Goal: Answer question/provide support: Share knowledge or assist other users

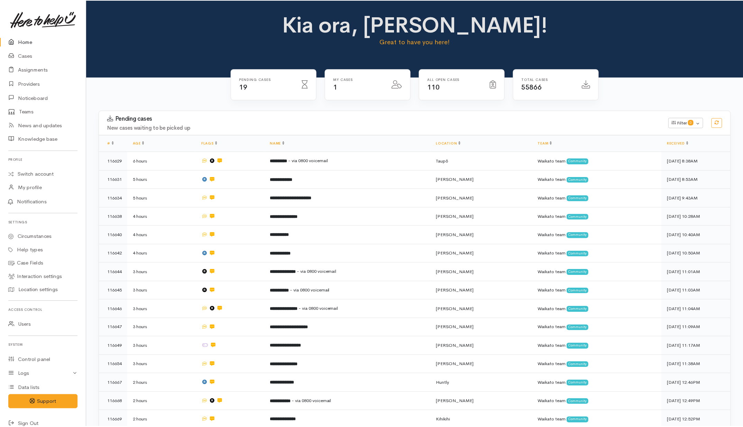
scroll to position [166, 0]
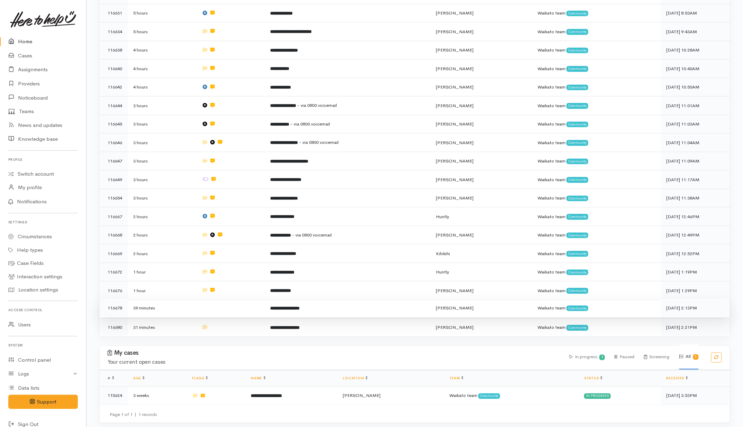
click at [253, 305] on td at bounding box center [230, 308] width 68 height 19
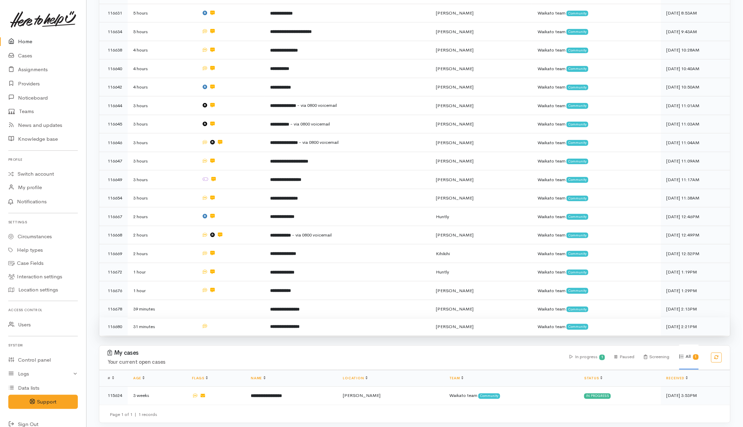
click at [244, 326] on td at bounding box center [230, 327] width 68 height 18
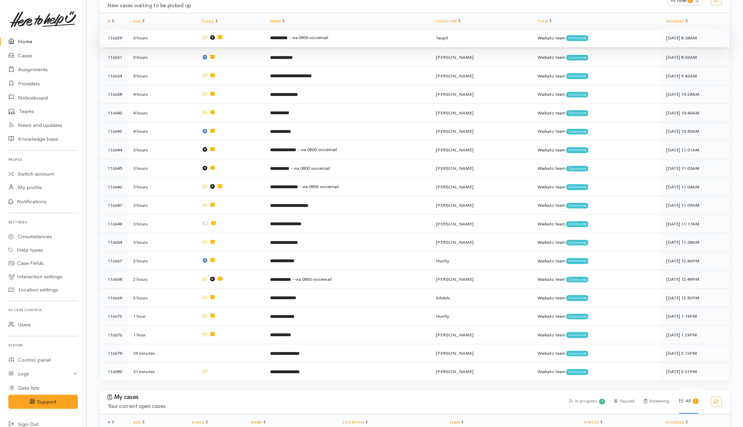
scroll to position [0, 0]
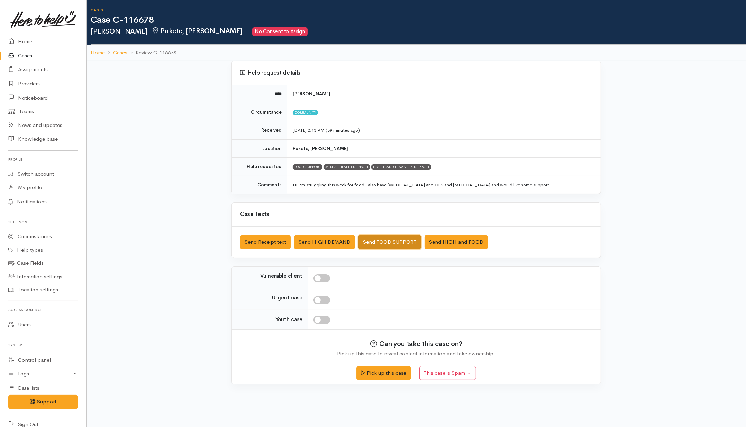
click at [377, 241] on button "Send FOOD SUPPORT" at bounding box center [389, 242] width 63 height 14
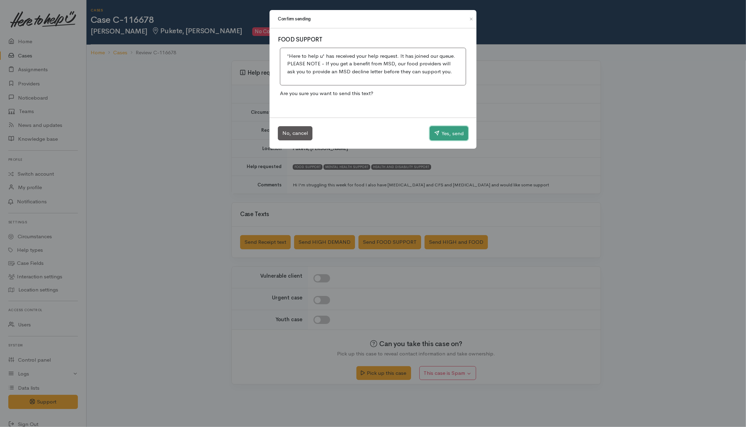
click at [452, 129] on button "Yes, send" at bounding box center [449, 133] width 38 height 15
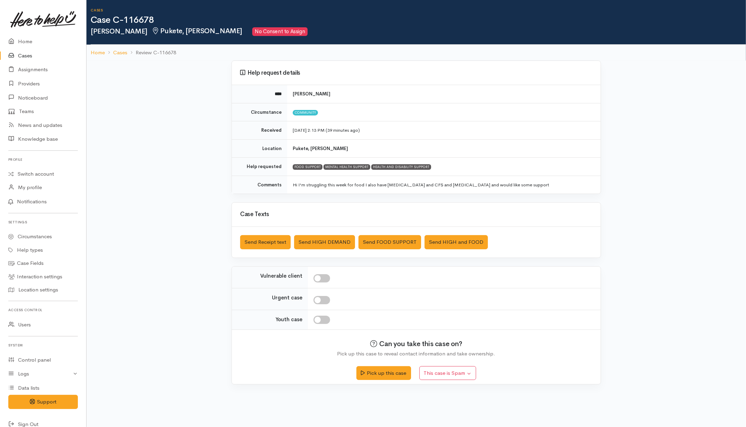
click at [326, 282] on input "checkbox" at bounding box center [321, 278] width 17 height 8
checkbox input "true"
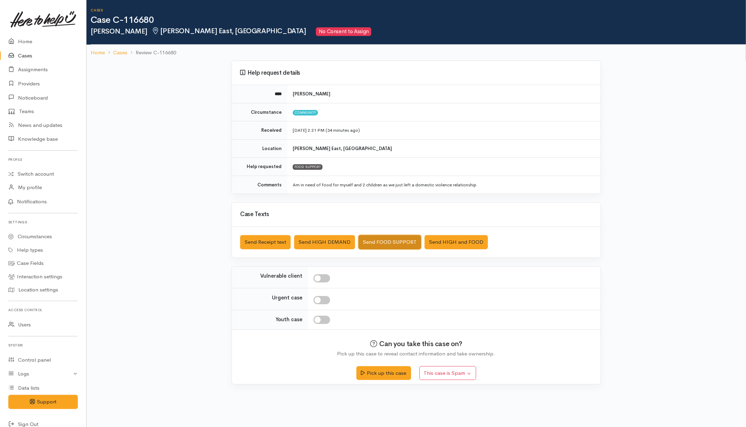
click at [402, 242] on button "Send FOOD SUPPORT" at bounding box center [389, 242] width 63 height 14
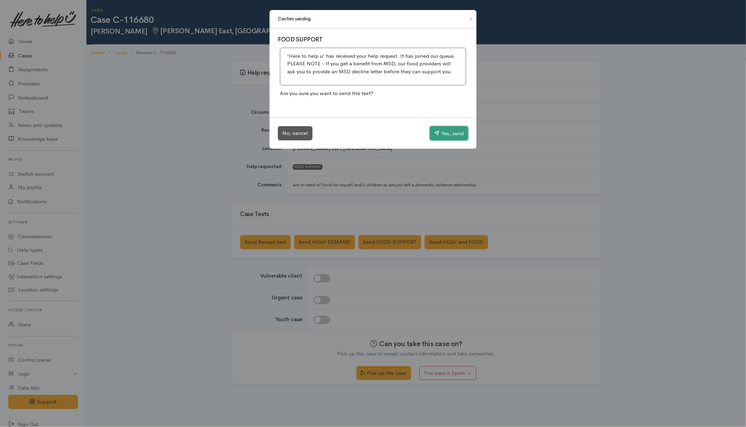
click at [448, 138] on button "Yes, send" at bounding box center [449, 133] width 38 height 15
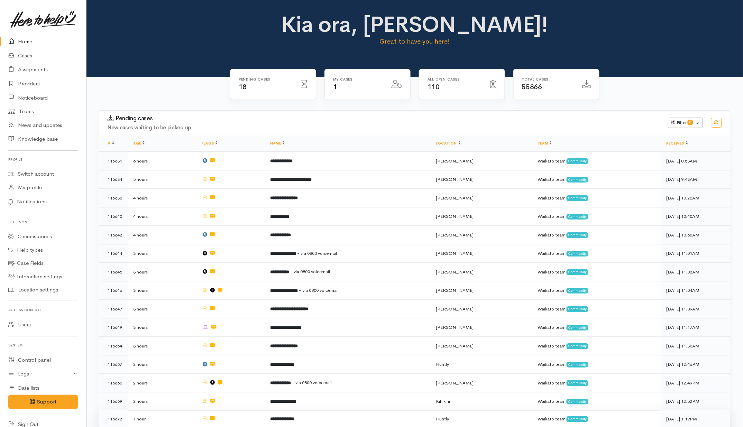
scroll to position [148, 0]
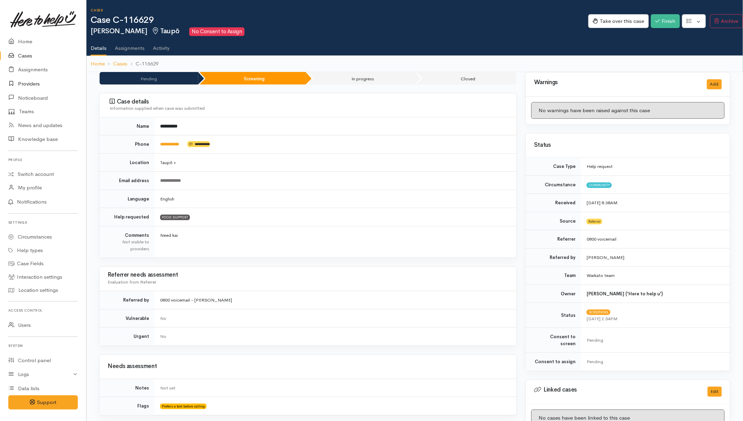
click at [37, 85] on link "Providers" at bounding box center [43, 84] width 86 height 14
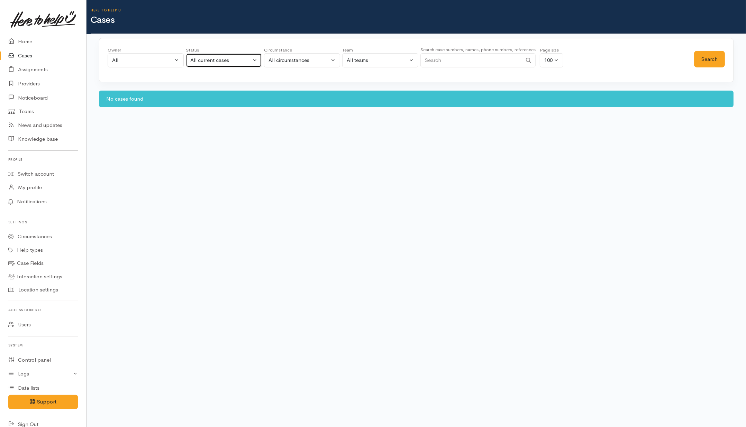
click at [234, 59] on div "All current cases" at bounding box center [220, 60] width 61 height 8
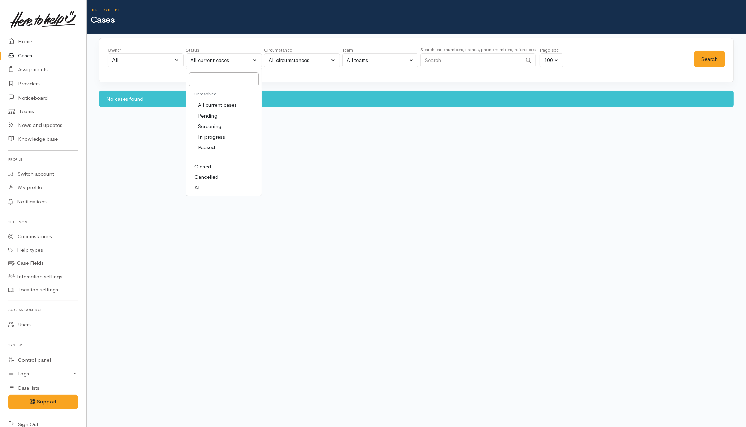
drag, startPoint x: 203, startPoint y: 189, endPoint x: 208, endPoint y: 187, distance: 4.4
click at [204, 188] on link "All" at bounding box center [223, 188] width 75 height 11
select select "All"
click at [485, 61] on input "Search" at bounding box center [471, 60] width 102 height 14
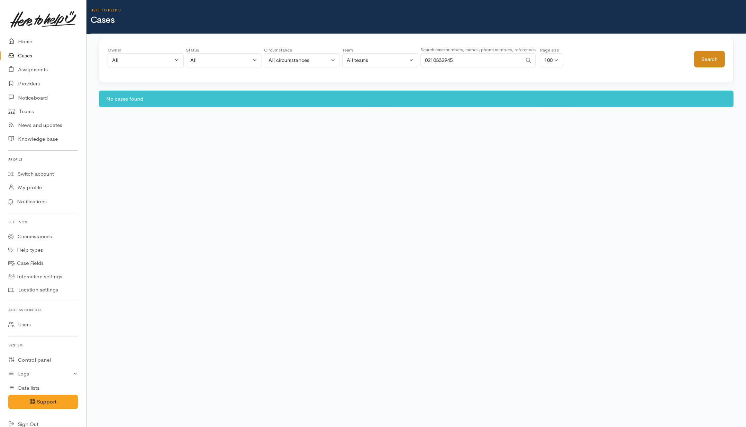
type input "0210332945"
click at [713, 56] on button "Search" at bounding box center [709, 59] width 31 height 17
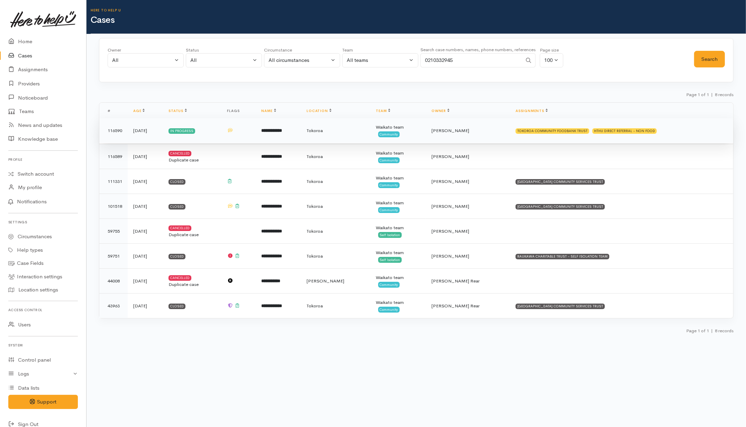
click at [675, 129] on td "TOKOROA COMMUNITY FOODBANK TRUST HTHU DIRECT REFERRAL - NON FOOD" at bounding box center [621, 130] width 223 height 25
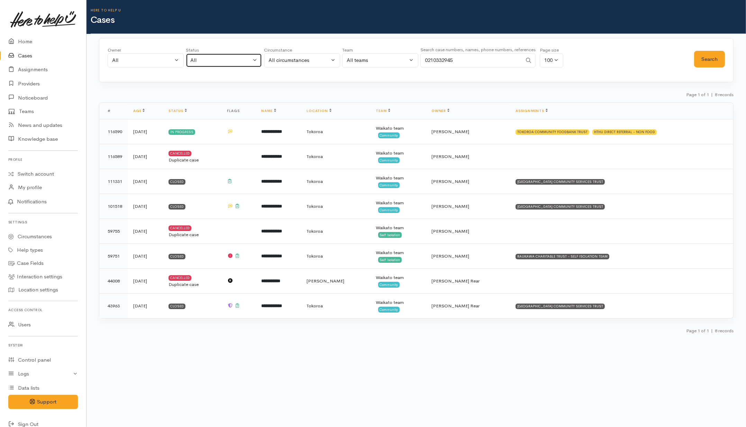
click at [230, 63] on div "All" at bounding box center [220, 60] width 61 height 8
click at [226, 104] on span "All current cases" at bounding box center [217, 105] width 39 height 8
select select "Unresolved"
click at [719, 58] on button "Search" at bounding box center [709, 59] width 31 height 17
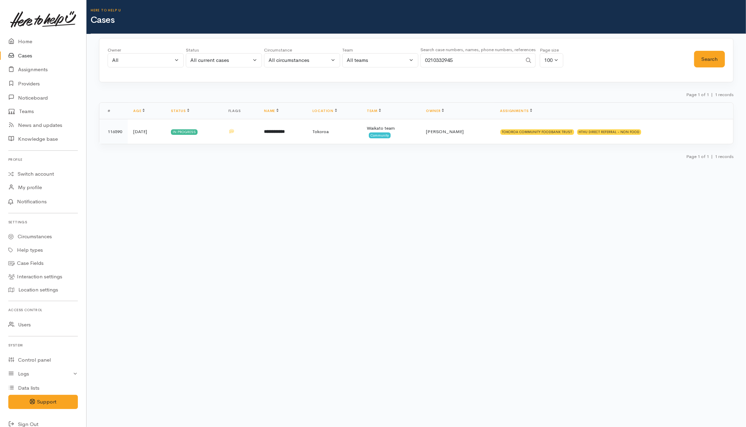
drag, startPoint x: 473, startPoint y: 59, endPoint x: 399, endPoint y: 59, distance: 74.0
click at [399, 59] on div "Owner All My cases Aandrea Murray ('Here to help u') Akash Prakash ('Here to he…" at bounding box center [401, 59] width 586 height 25
click at [704, 63] on button "Search" at bounding box center [709, 59] width 31 height 17
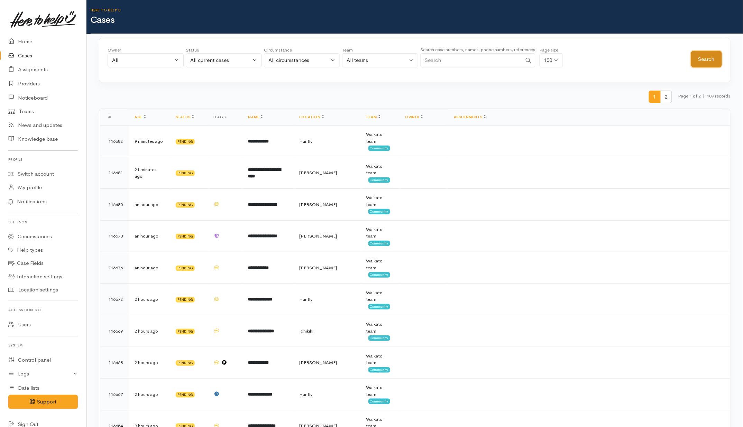
click at [706, 61] on button "Search" at bounding box center [706, 59] width 31 height 17
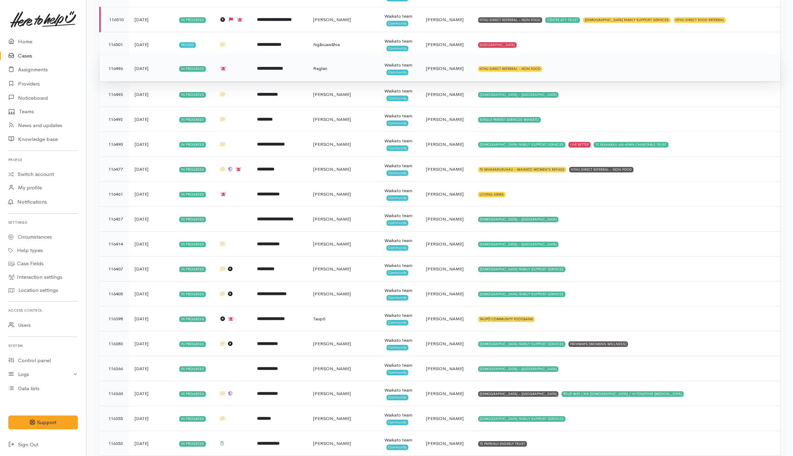
scroll to position [1808, 0]
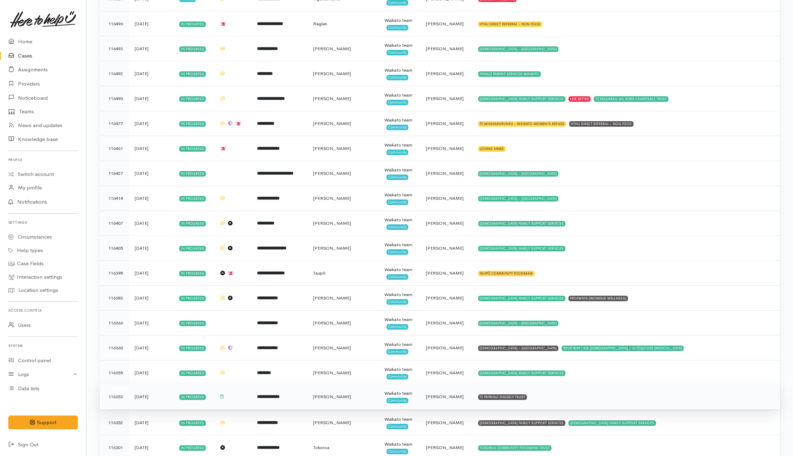
click at [576, 407] on td "TE PAPANUI ENDERLY TRUST" at bounding box center [627, 396] width 308 height 25
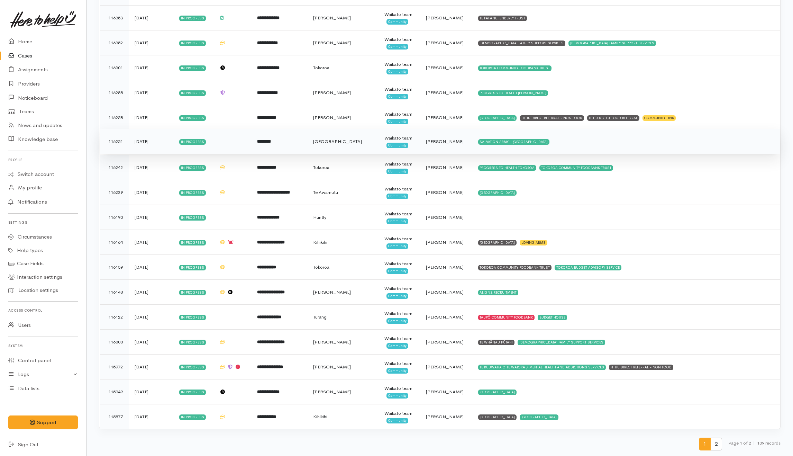
scroll to position [2200, 0]
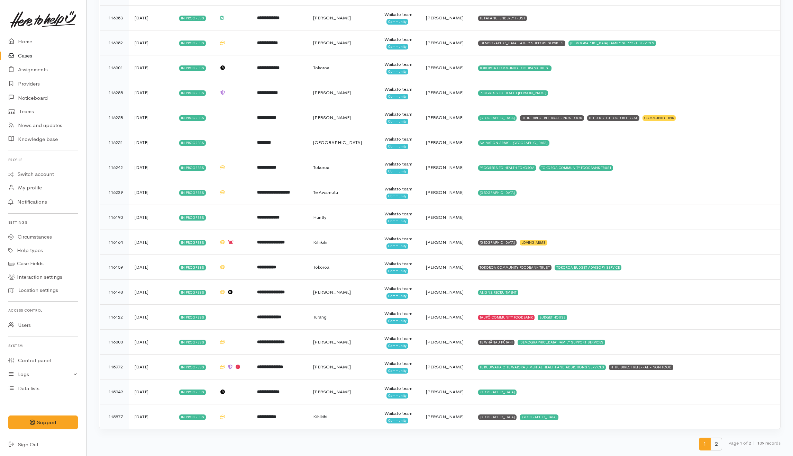
click at [715, 427] on span "2" at bounding box center [716, 443] width 12 height 13
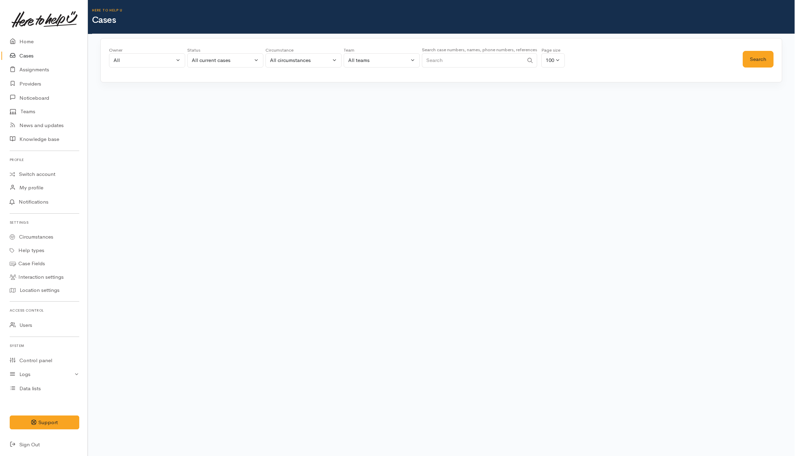
scroll to position [0, 0]
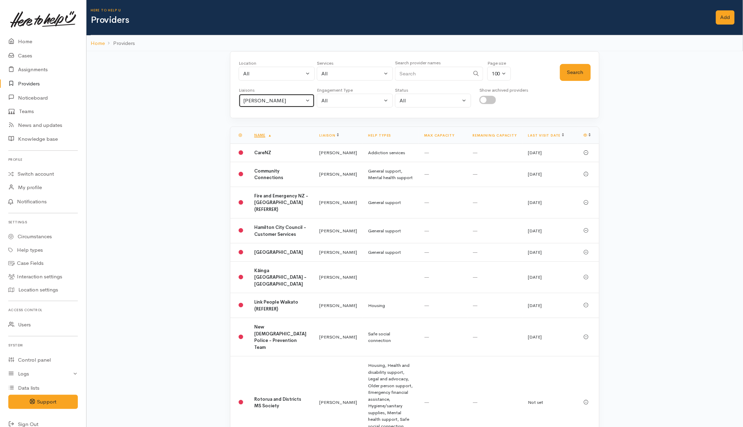
click at [283, 100] on div "[PERSON_NAME]" at bounding box center [273, 101] width 61 height 8
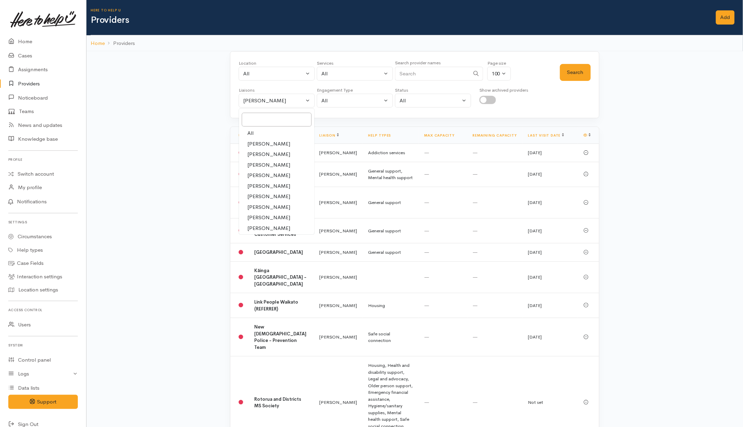
drag, startPoint x: 253, startPoint y: 134, endPoint x: 322, endPoint y: 101, distance: 76.6
click at [255, 134] on link "All" at bounding box center [276, 133] width 75 height 11
select select "null"
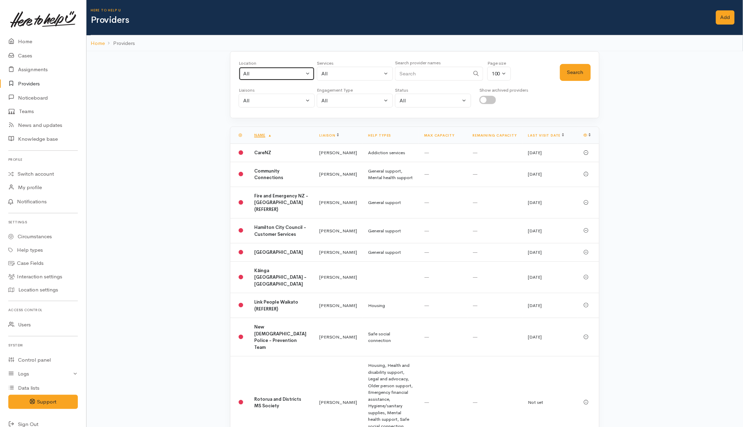
click at [273, 78] on button "All" at bounding box center [277, 74] width 76 height 14
type input "taup"
click at [255, 148] on span "Taupō" at bounding box center [258, 150] width 15 height 8
select select "183"
click at [572, 70] on button "Search" at bounding box center [575, 72] width 31 height 17
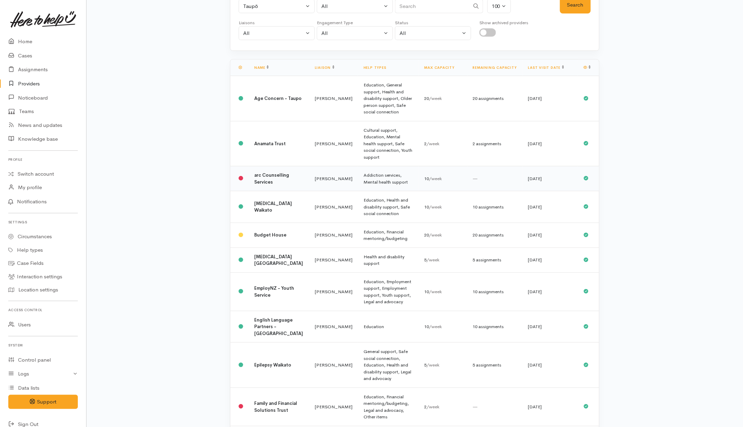
scroll to position [86, 0]
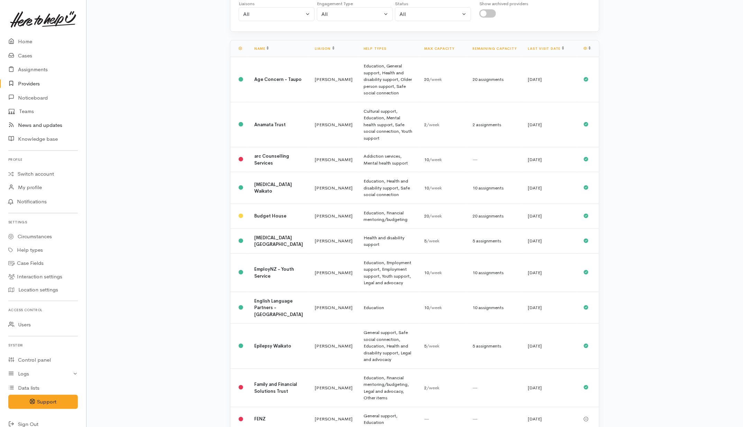
drag, startPoint x: 271, startPoint y: 354, endPoint x: 7, endPoint y: 129, distance: 346.5
click at [271, 382] on b "Family and Financial Solutions Trust" at bounding box center [275, 388] width 43 height 13
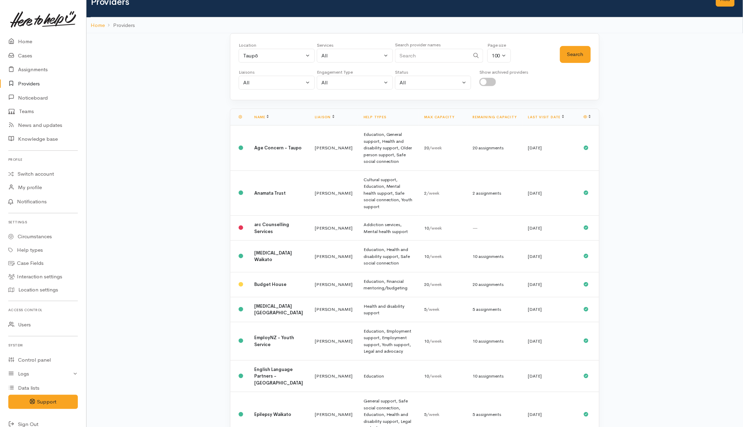
scroll to position [0, 0]
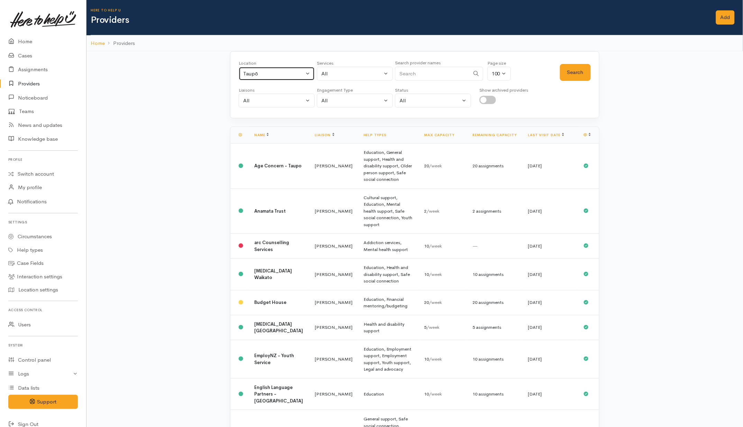
click at [298, 79] on button "Taupō" at bounding box center [277, 74] width 76 height 14
type input "Tokoro"
drag, startPoint x: 274, startPoint y: 118, endPoint x: 578, endPoint y: 94, distance: 305.4
click at [276, 118] on link "Tokoroa" at bounding box center [276, 118] width 75 height 11
select select "3"
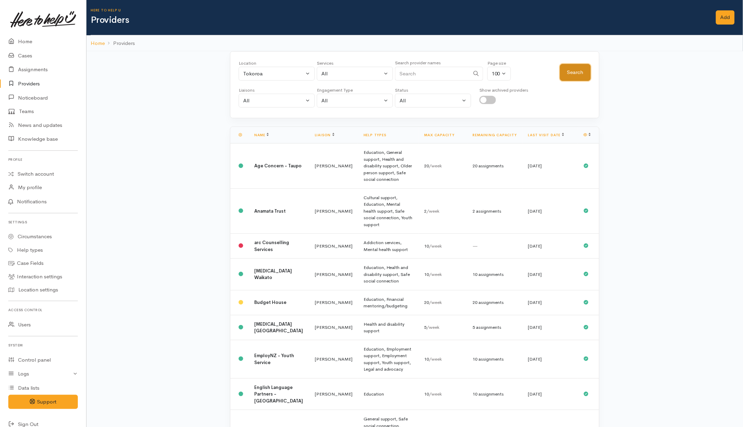
click at [581, 70] on button "Search" at bounding box center [575, 72] width 31 height 17
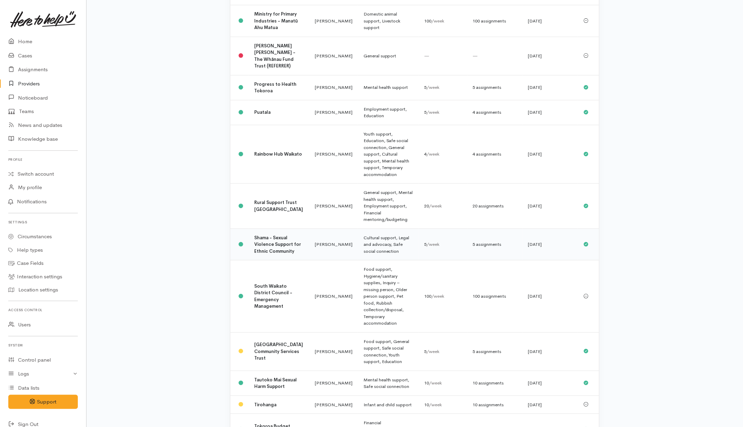
scroll to position [908, 0]
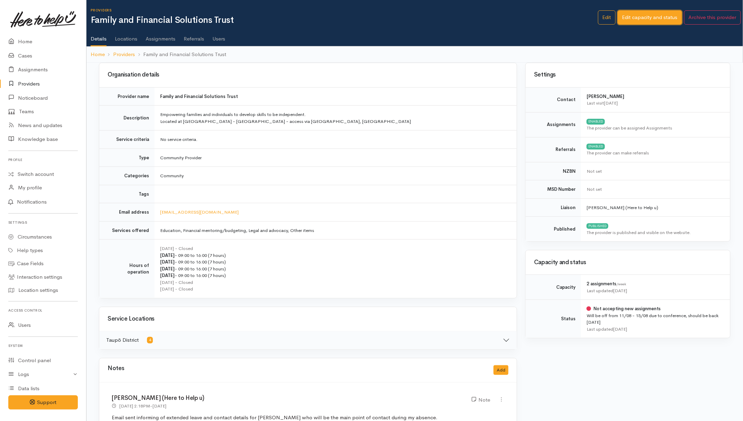
drag, startPoint x: 640, startPoint y: 18, endPoint x: 642, endPoint y: 23, distance: 5.3
click at [641, 18] on link "Edit capacity and status" at bounding box center [650, 17] width 64 height 14
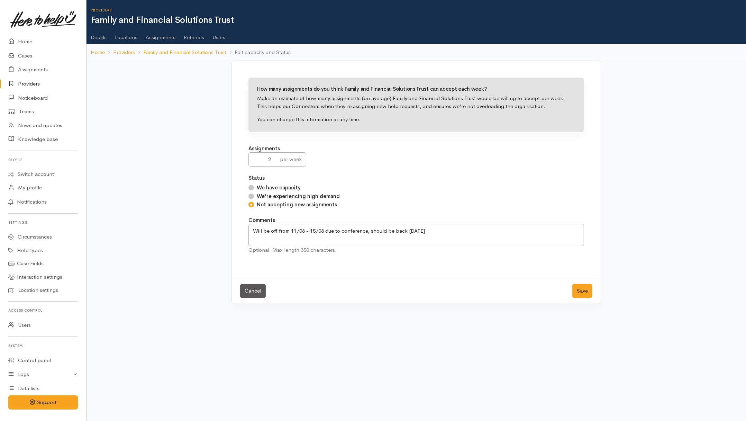
click at [274, 185] on label "We have capacity" at bounding box center [279, 188] width 44 height 8
click at [254, 185] on input "We have capacity" at bounding box center [251, 188] width 6 height 6
radio input "true"
click at [589, 295] on button "Save" at bounding box center [582, 291] width 20 height 14
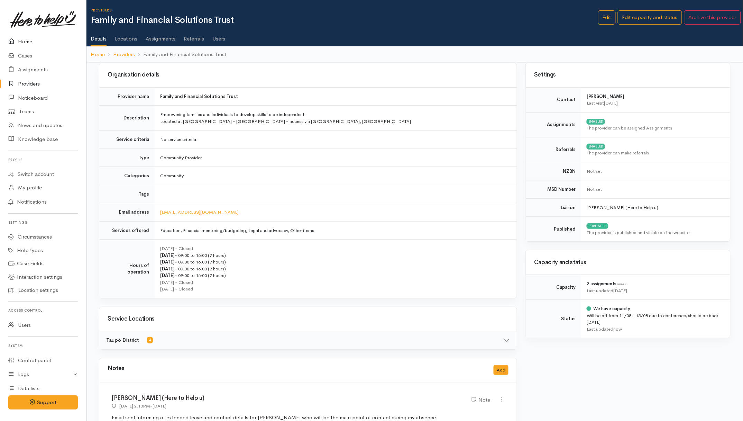
click at [28, 37] on link "Home" at bounding box center [43, 42] width 86 height 14
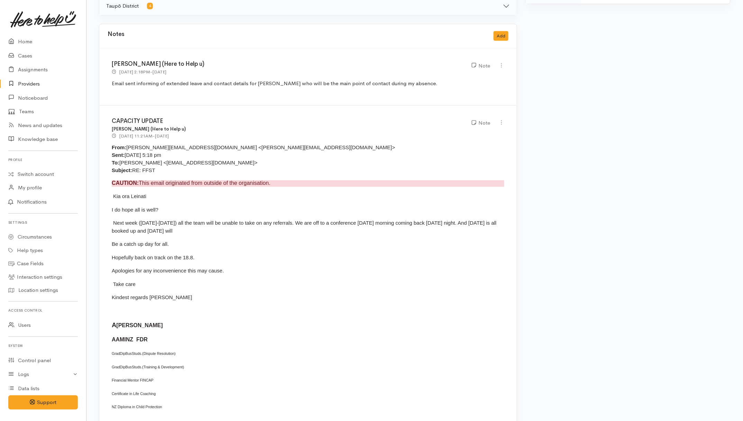
scroll to position [43, 0]
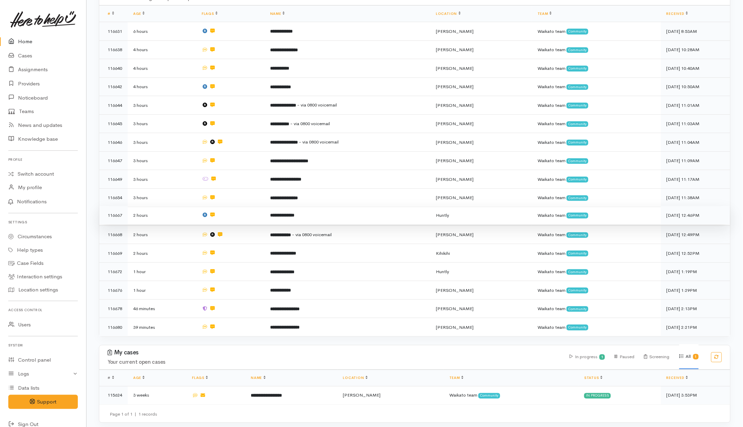
scroll to position [86, 0]
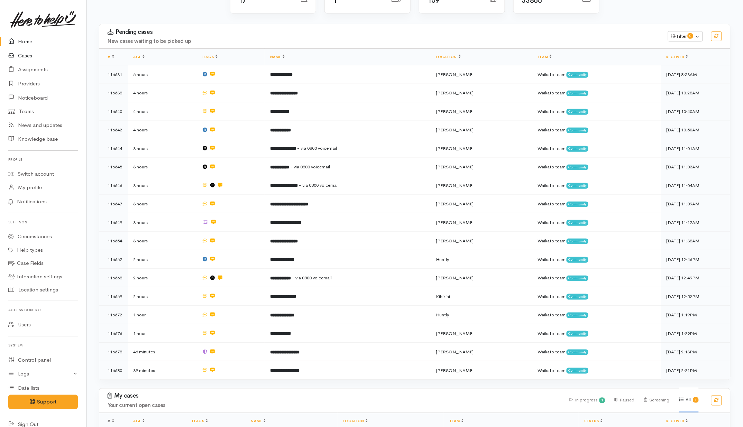
click at [27, 55] on link "Cases" at bounding box center [43, 56] width 86 height 14
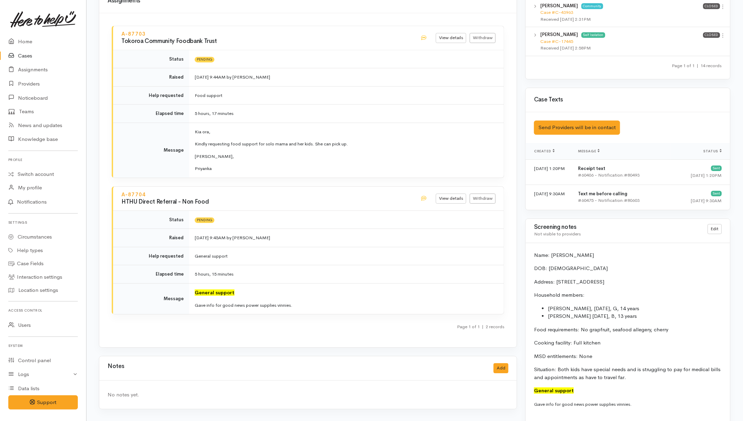
scroll to position [702, 0]
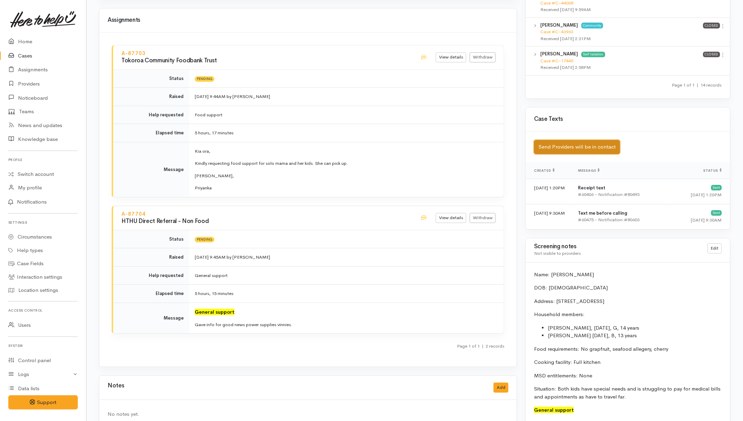
click at [590, 150] on button "Send Providers will be in contact" at bounding box center [577, 147] width 86 height 14
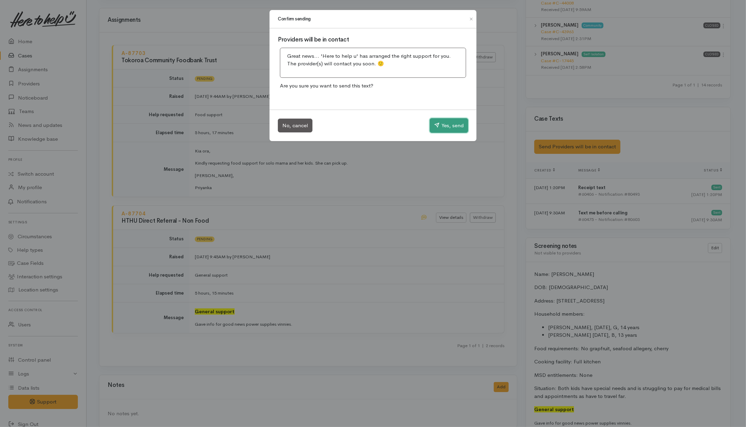
click at [446, 121] on button "Yes, send" at bounding box center [449, 125] width 38 height 15
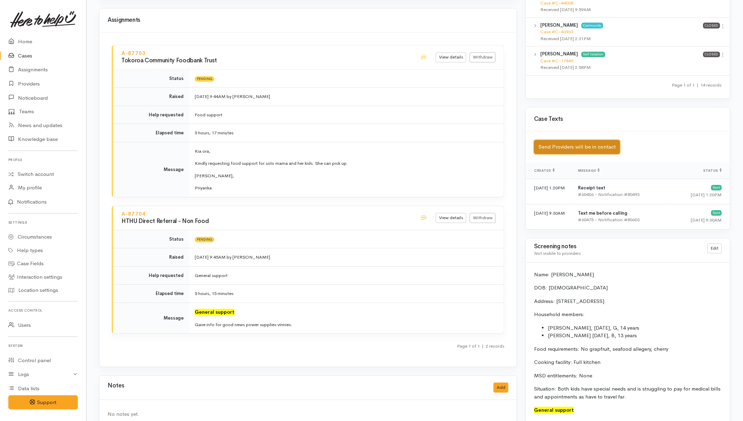
drag, startPoint x: 575, startPoint y: 147, endPoint x: 580, endPoint y: 147, distance: 5.2
click at [580, 147] on button "Send Providers will be in contact" at bounding box center [577, 147] width 86 height 14
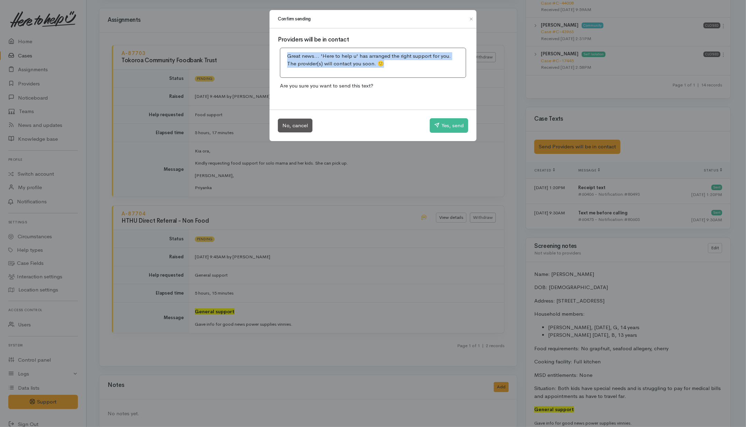
drag, startPoint x: 387, startPoint y: 68, endPoint x: 282, endPoint y: 56, distance: 105.2
click at [282, 56] on div "Great news... 'Here to help u' has arranged the right support for you. The prov…" at bounding box center [373, 63] width 186 height 30
copy p "Great news... 'Here to help u' has arranged the right support for you. The prov…"
drag, startPoint x: 318, startPoint y: 266, endPoint x: 333, endPoint y: 258, distance: 16.9
click at [321, 266] on div "Confirm sending Providers will be in contact Great news... 'Here to help u' has…" at bounding box center [373, 213] width 746 height 427
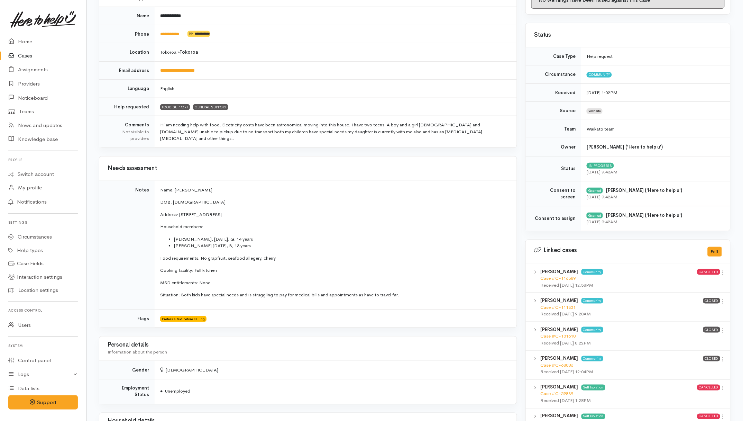
scroll to position [54, 0]
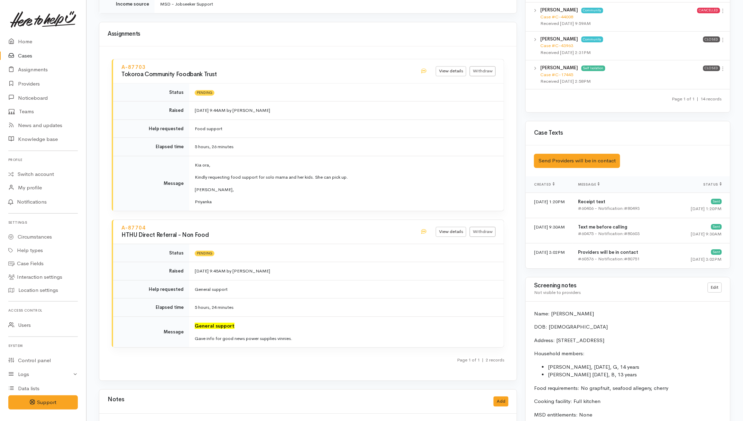
scroll to position [770, 0]
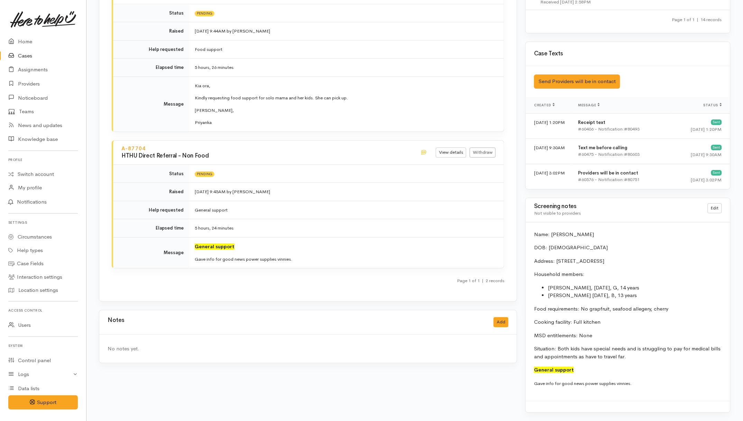
click at [302, 153] on h3 "HTHU Direct Referral - Non Food" at bounding box center [266, 156] width 291 height 7
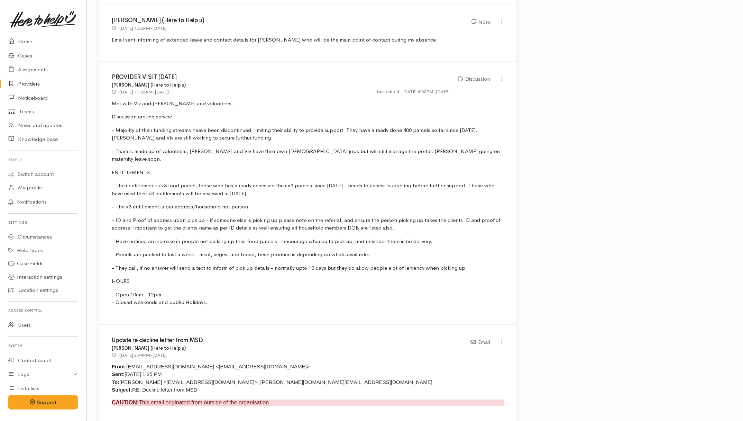
scroll to position [450, 0]
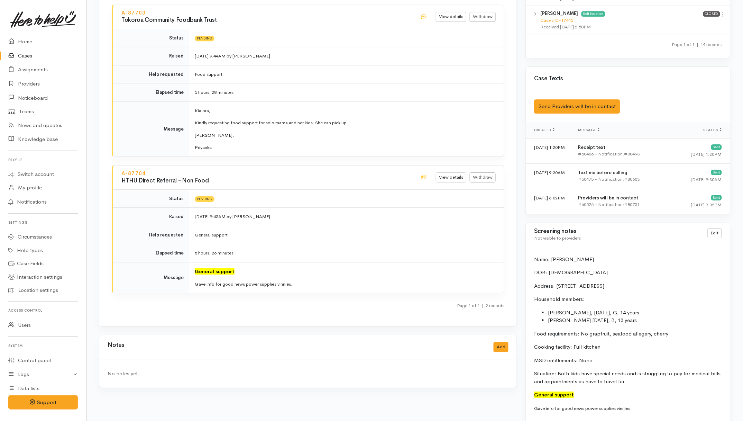
scroll to position [770, 0]
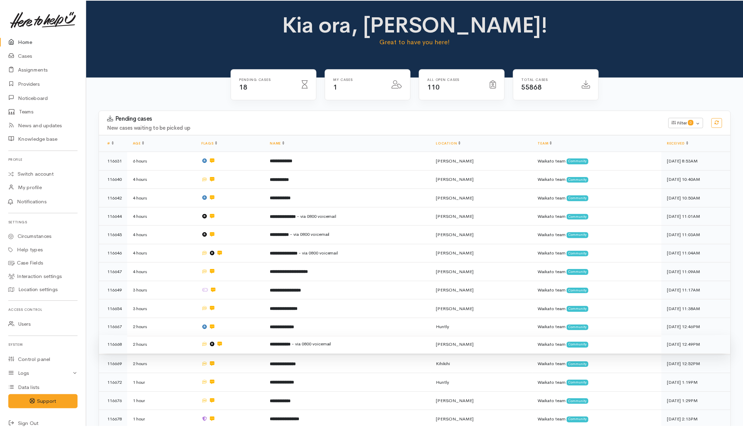
scroll to position [86, 0]
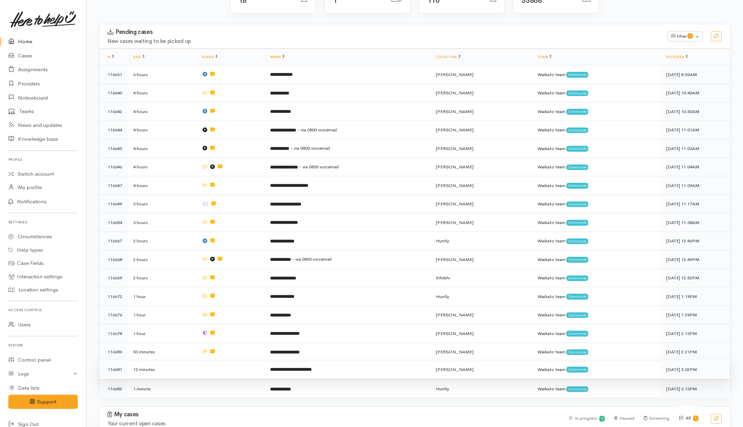
click at [244, 365] on td at bounding box center [230, 369] width 68 height 19
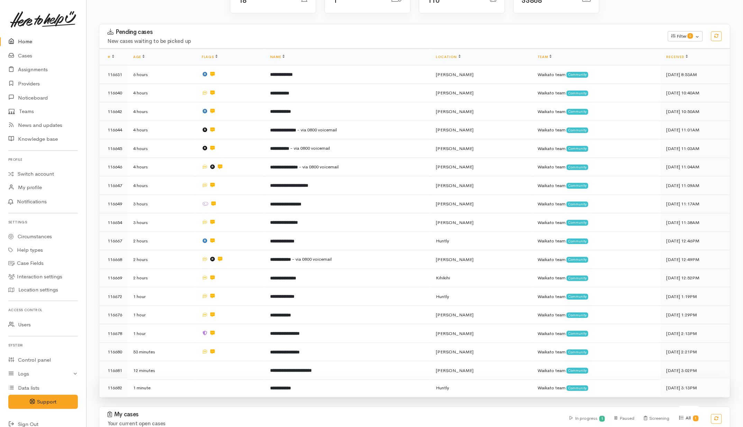
drag, startPoint x: 236, startPoint y: 385, endPoint x: 221, endPoint y: 383, distance: 15.7
click at [236, 386] on td at bounding box center [230, 388] width 68 height 18
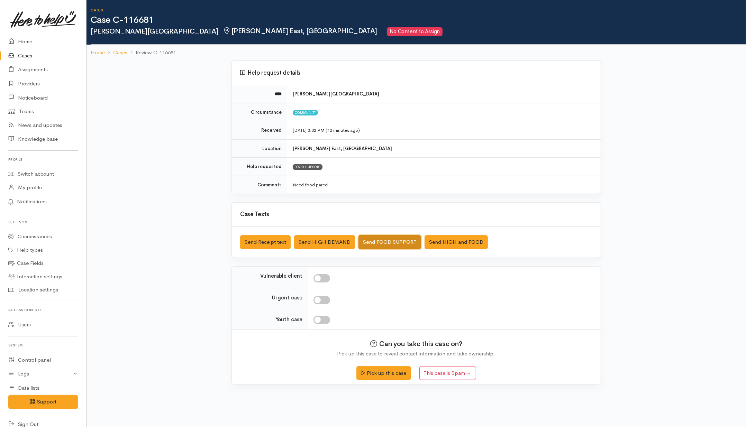
click at [376, 244] on button "Send FOOD SUPPORT" at bounding box center [389, 242] width 63 height 14
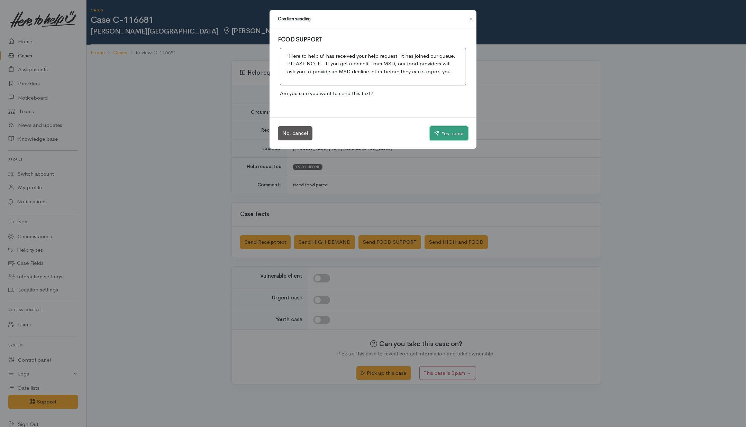
drag, startPoint x: 443, startPoint y: 135, endPoint x: 433, endPoint y: 136, distance: 10.0
click at [444, 135] on button "Yes, send" at bounding box center [449, 133] width 38 height 15
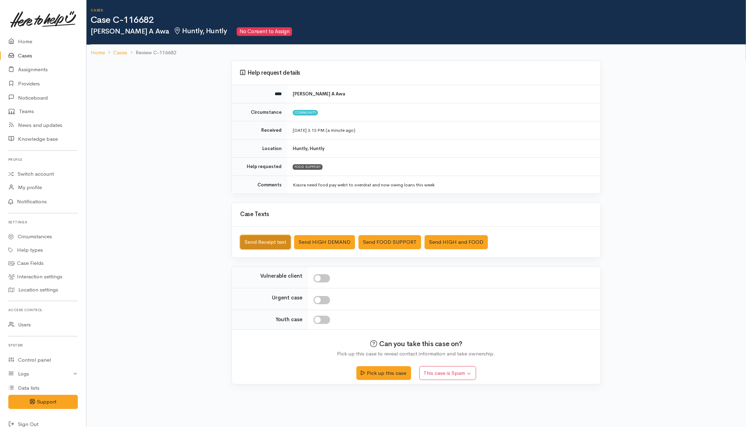
click at [244, 242] on button "Send Receipt text" at bounding box center [265, 242] width 51 height 14
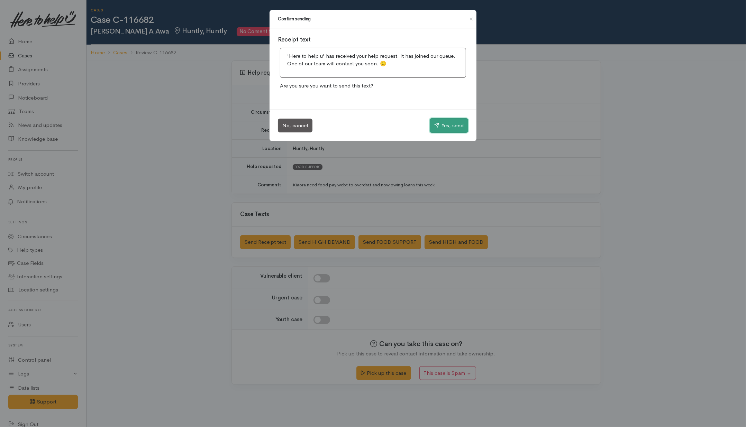
click at [452, 121] on button "Yes, send" at bounding box center [449, 125] width 38 height 15
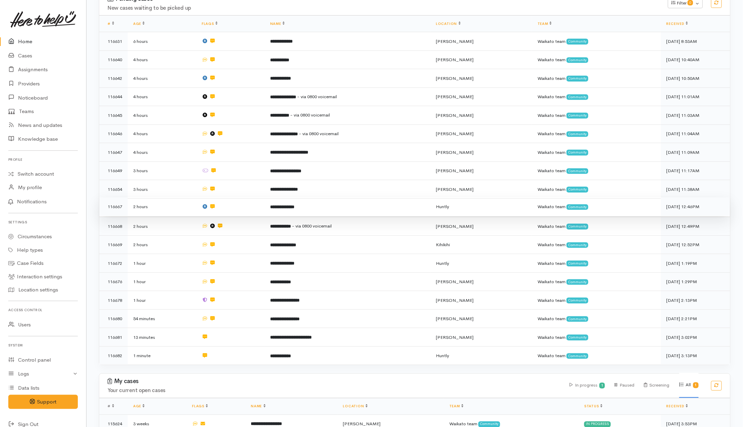
scroll to position [148, 0]
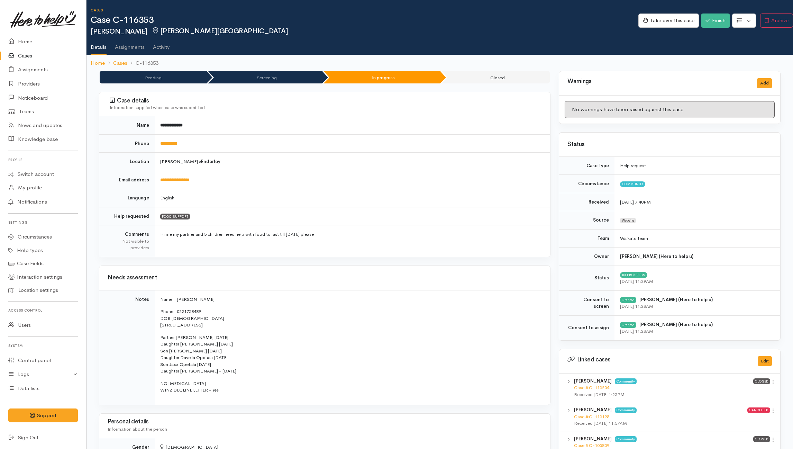
click at [594, 12] on div "Take over this case Finish Edit Change circumstance Re-assign team" at bounding box center [715, 21] width 155 height 22
click at [594, 17] on button "Finish" at bounding box center [715, 20] width 29 height 14
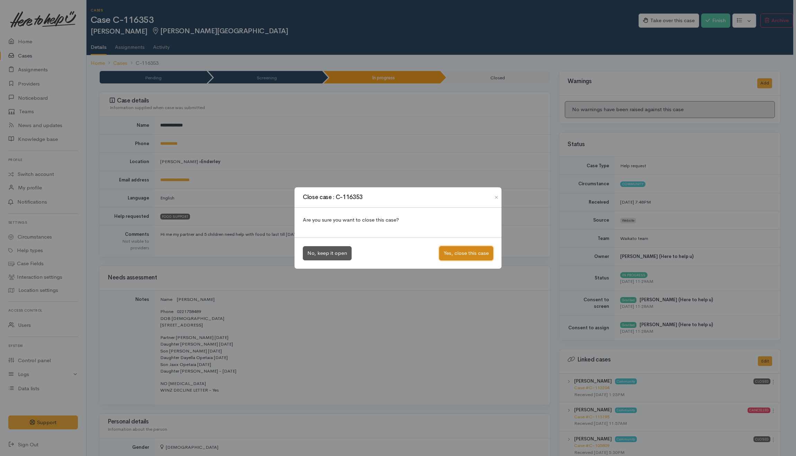
drag, startPoint x: 475, startPoint y: 254, endPoint x: 473, endPoint y: 238, distance: 15.8
click at [476, 254] on button "Yes, close this case" at bounding box center [466, 253] width 54 height 14
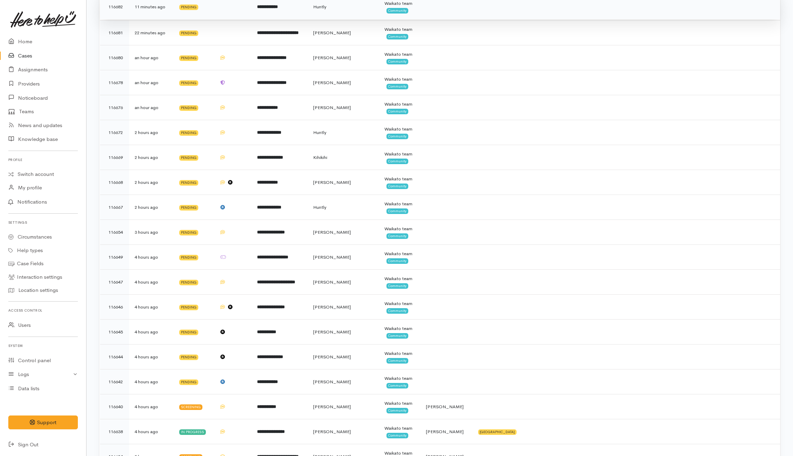
scroll to position [46, 0]
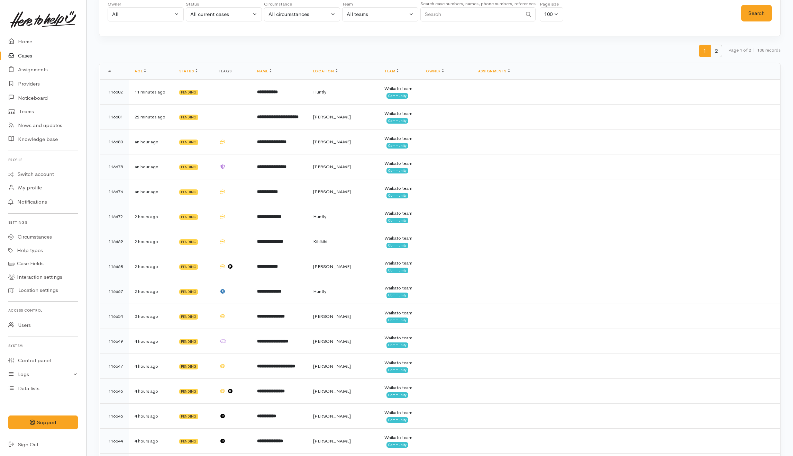
click at [717, 54] on span "2" at bounding box center [716, 51] width 12 height 13
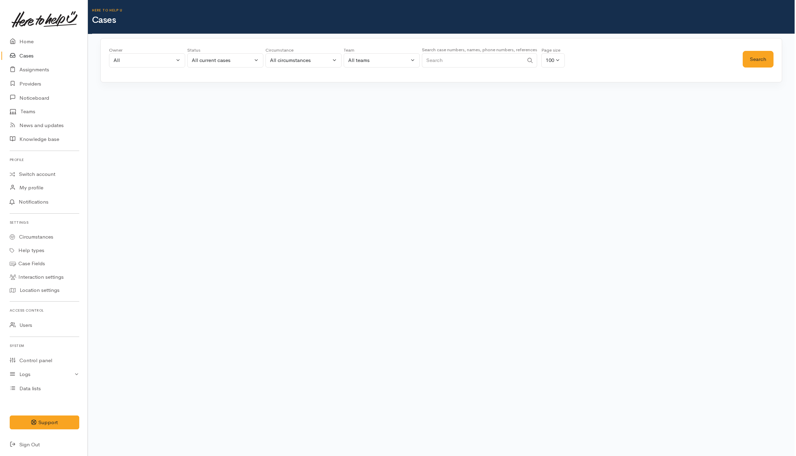
scroll to position [0, 0]
